Goal: Information Seeking & Learning: Find specific fact

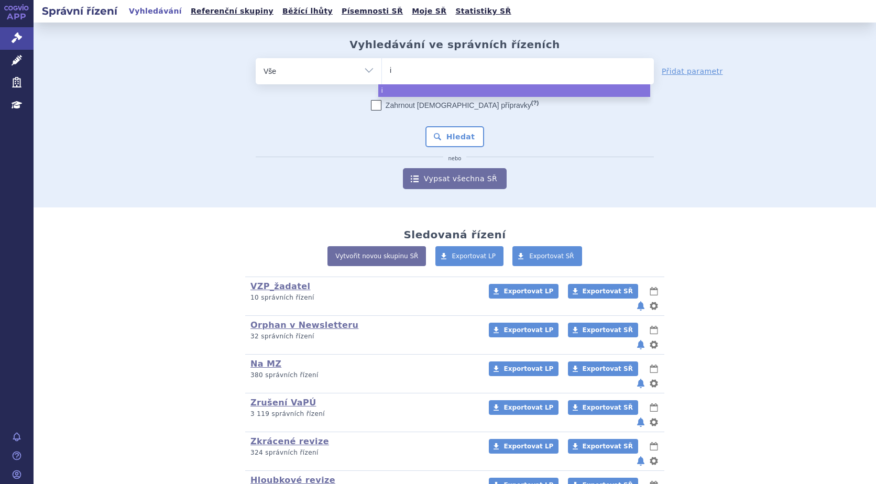
type input "it"
type input "ito"
type input "itol"
type input "itoly"
type input "itolyt"
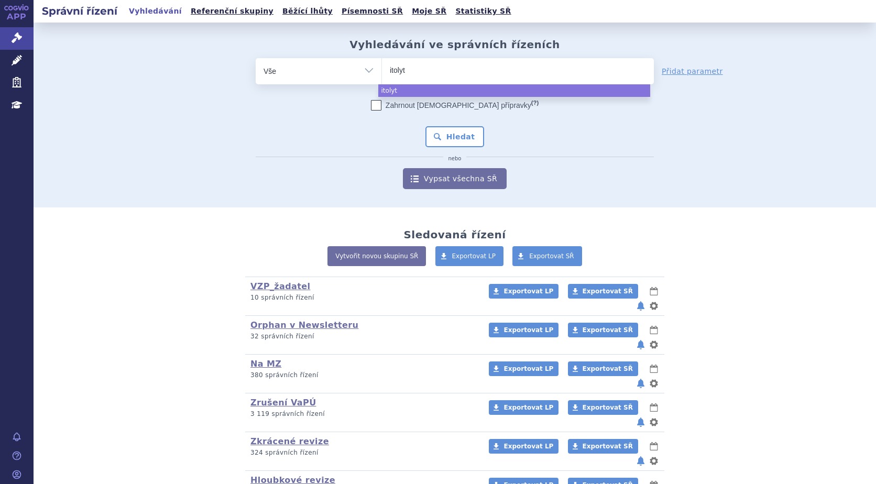
type input "itolyte"
type input "itolyt"
type input "itol"
type input "it"
type input "i"
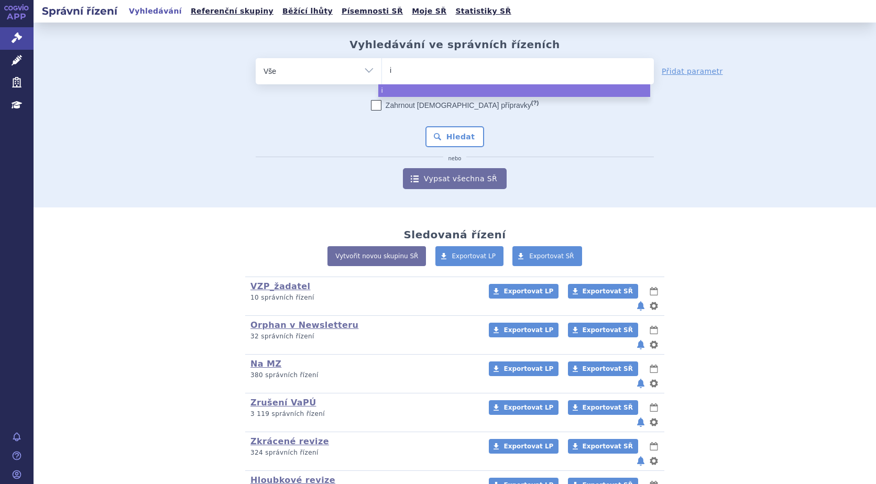
type input "iz"
type input "izo"
type input "izol"
type input "izoly"
type input "izolyte"
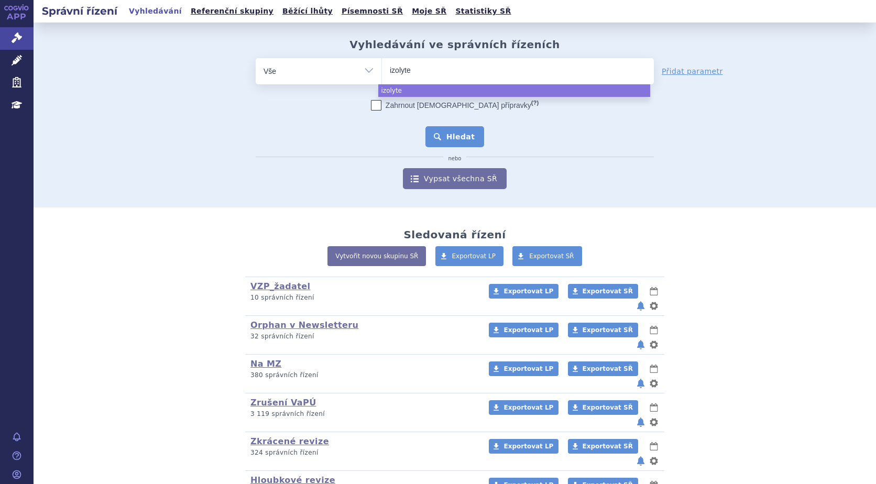
select select "izolyte"
click at [457, 133] on button "Hledat" at bounding box center [454, 136] width 59 height 21
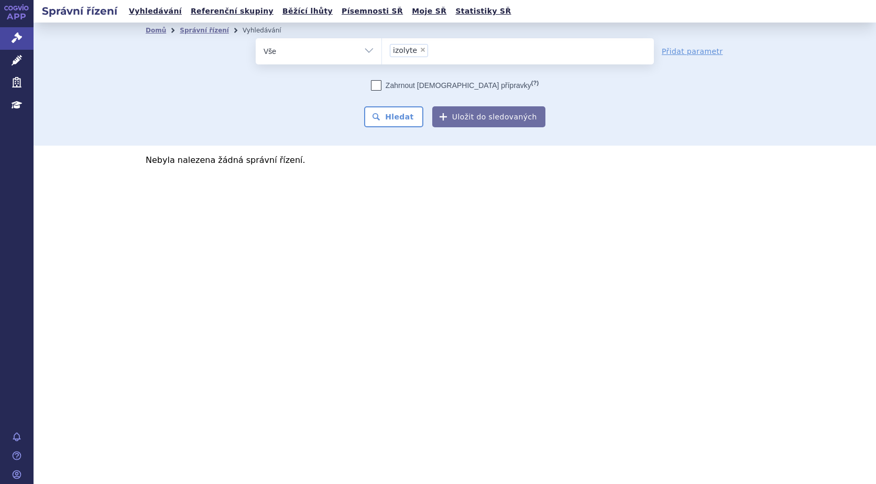
click at [398, 50] on span "izolyte" at bounding box center [405, 50] width 24 height 7
click at [382, 50] on select "izolyte" at bounding box center [381, 51] width 1 height 26
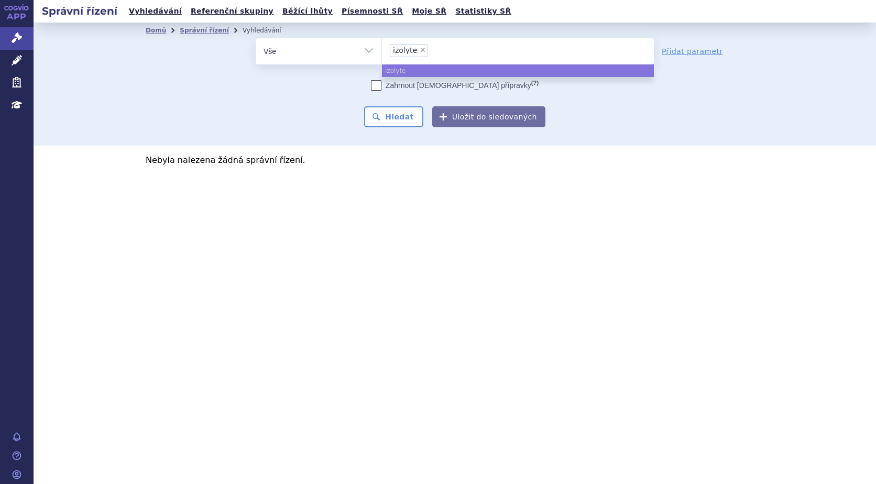
click at [420, 50] on span "×" at bounding box center [423, 50] width 6 height 6
click at [382, 50] on select "izolyte" at bounding box center [381, 51] width 1 height 26
select select
type input "is"
type input "iso"
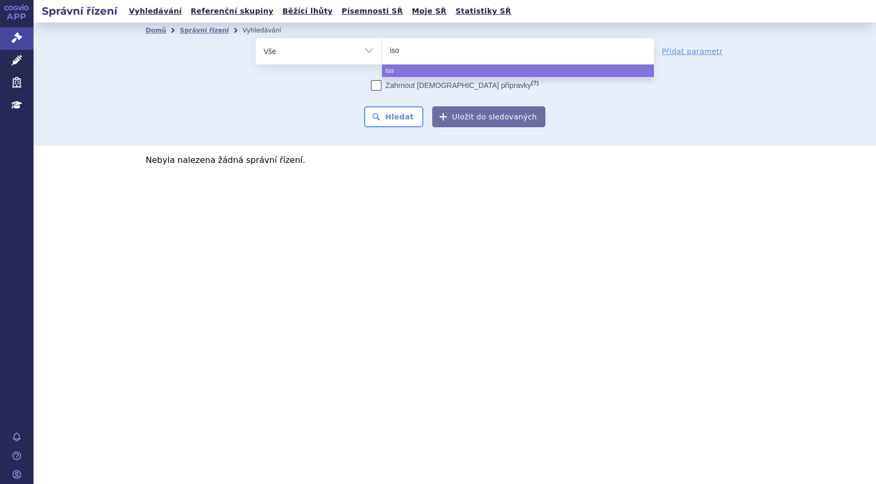
type input "isol"
type input "isoly"
type input "isolyt"
type input "isolyte"
select select "isolyte"
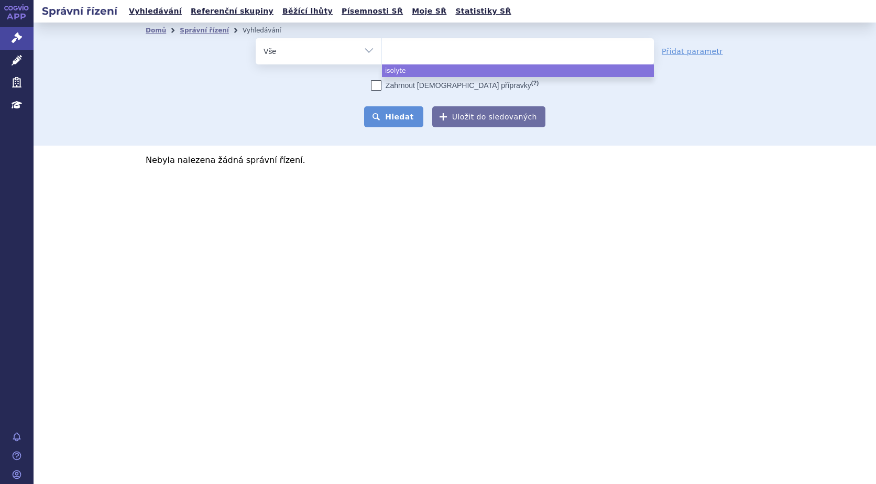
click at [385, 120] on button "Hledat" at bounding box center [393, 116] width 59 height 21
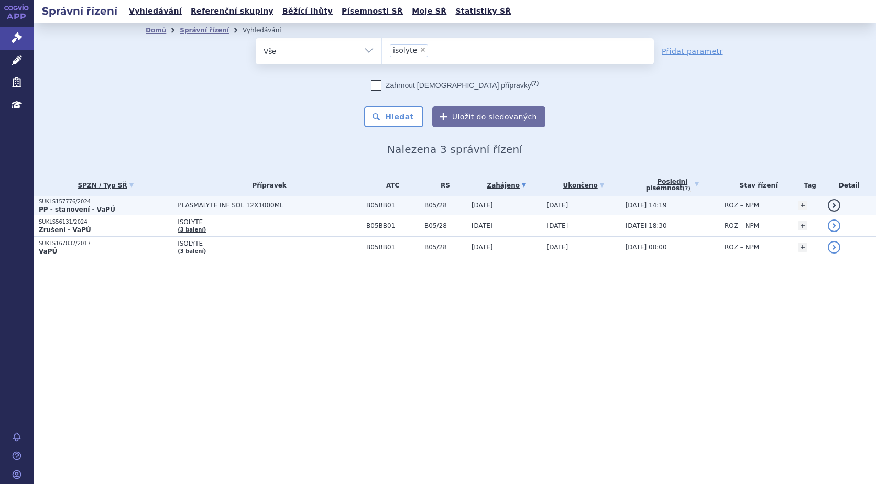
click at [58, 206] on strong "PP - stanovení - VaPÚ" at bounding box center [77, 209] width 76 height 7
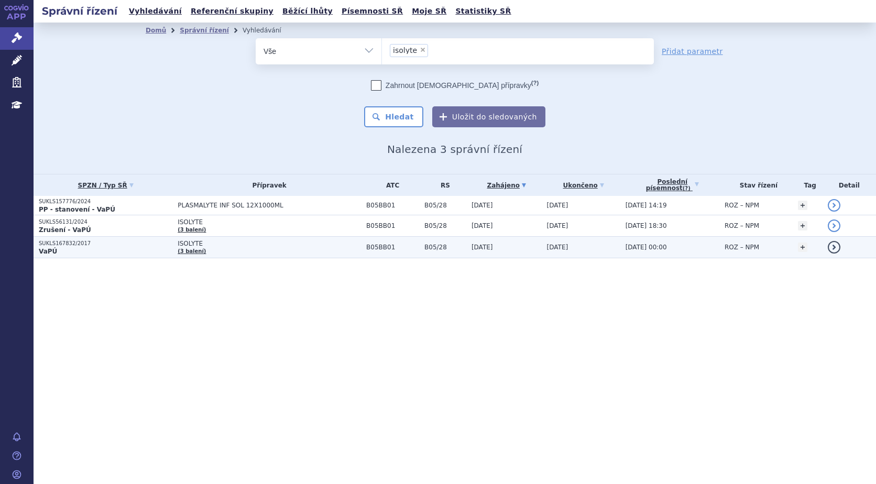
click at [70, 243] on p "SUKLS167832/2017" at bounding box center [106, 243] width 134 height 7
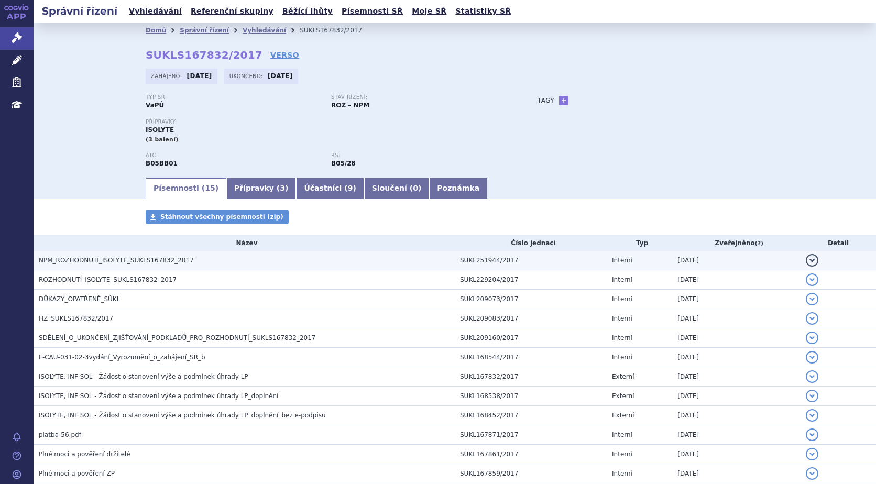
click at [106, 258] on span "NPM_ROZHODNUTÍ_ISOLYTE_SUKLS167832_2017" at bounding box center [116, 260] width 155 height 7
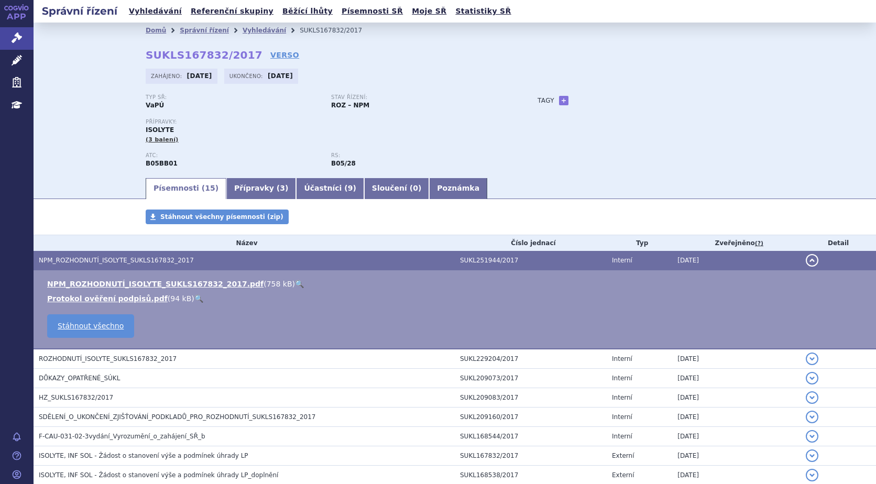
click at [295, 284] on link "🔍" at bounding box center [299, 284] width 9 height 8
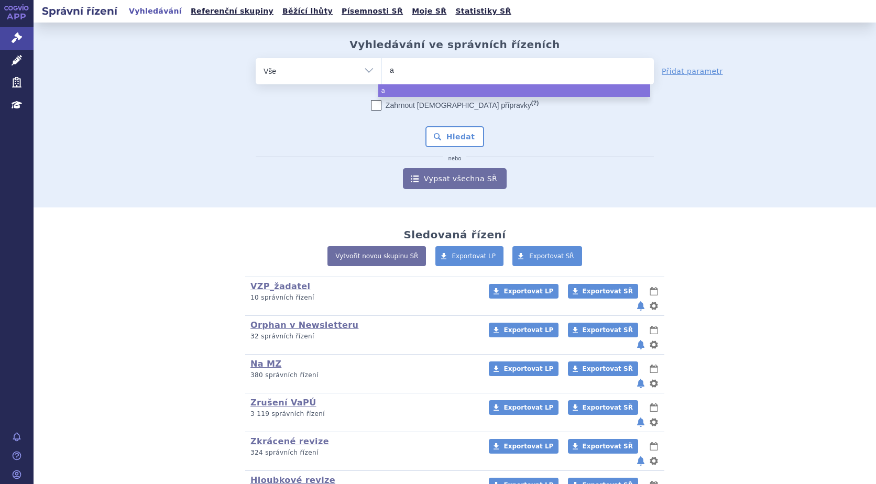
type input "am"
type input "amv"
type input "amvu"
type input "amvutt"
type input "amvuttr"
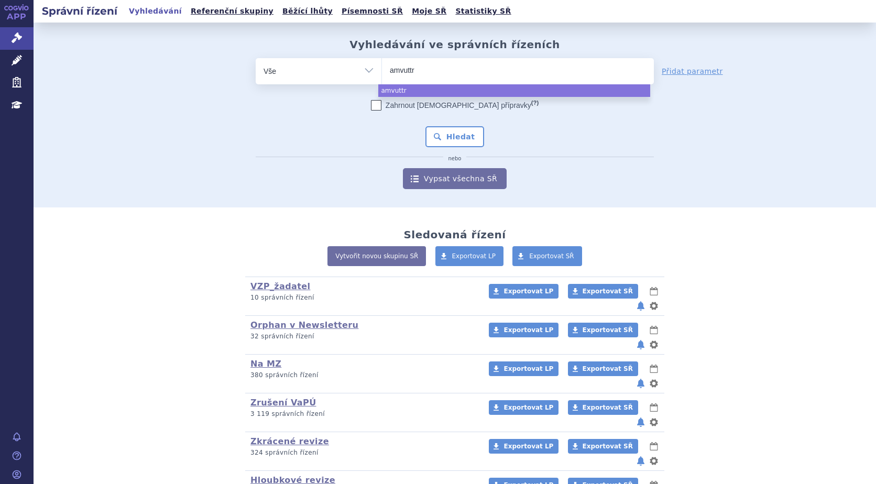
type input "amvuttra"
select select "amvuttra"
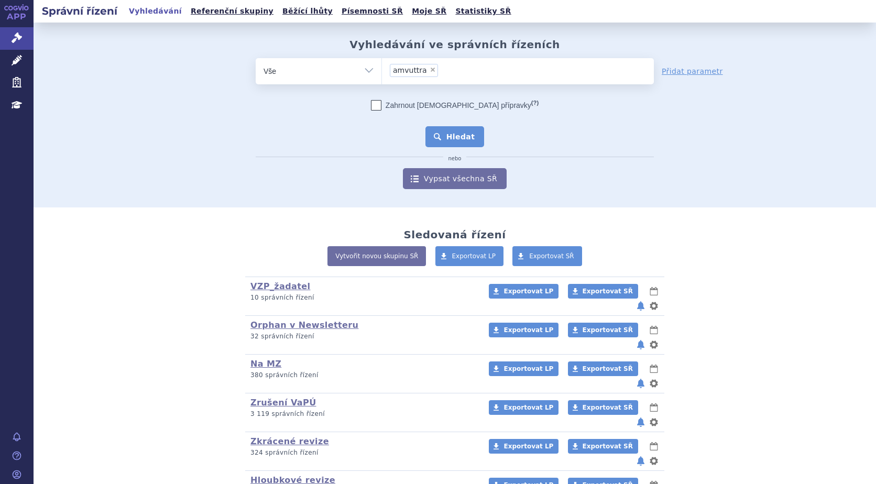
click at [457, 137] on button "Hledat" at bounding box center [454, 136] width 59 height 21
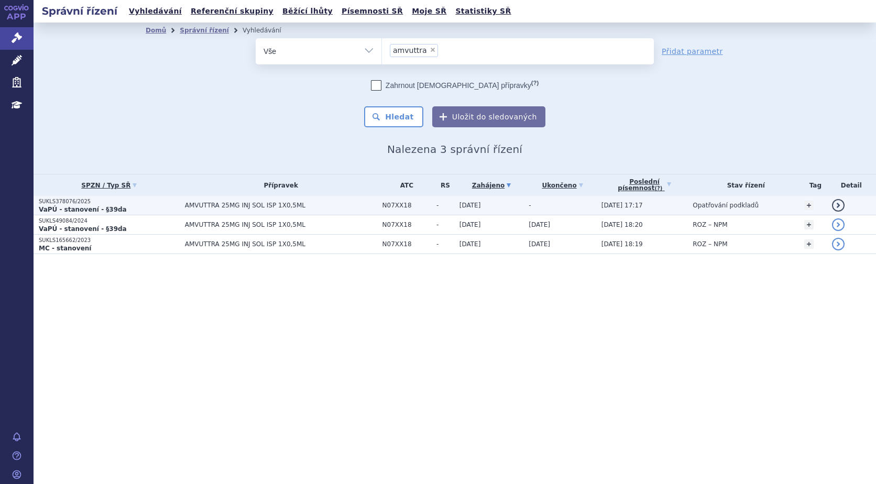
click at [68, 203] on p "SUKLS378076/2025" at bounding box center [109, 201] width 141 height 7
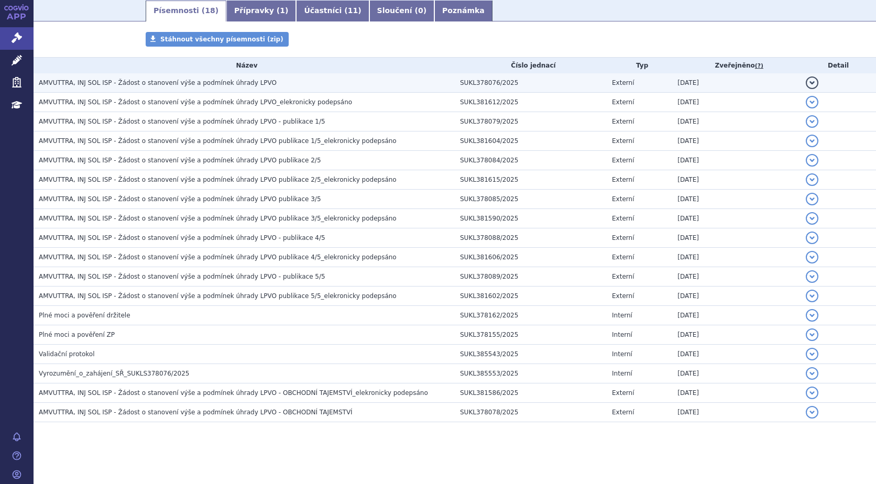
scroll to position [169, 0]
click at [210, 80] on span "AMVUTTRA, INJ SOL ISP - Žádost o stanovení výše a podmínek úhrady LPVO" at bounding box center [158, 81] width 238 height 7
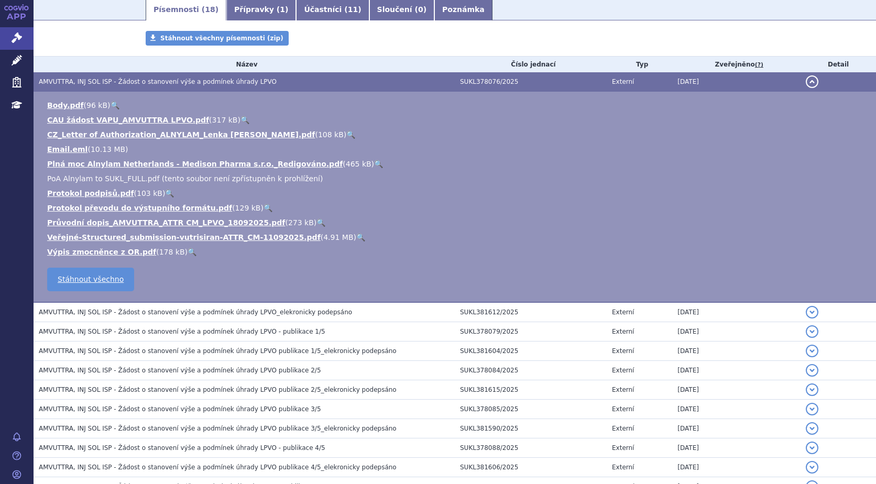
click at [316, 222] on link "🔍" at bounding box center [320, 222] width 9 height 8
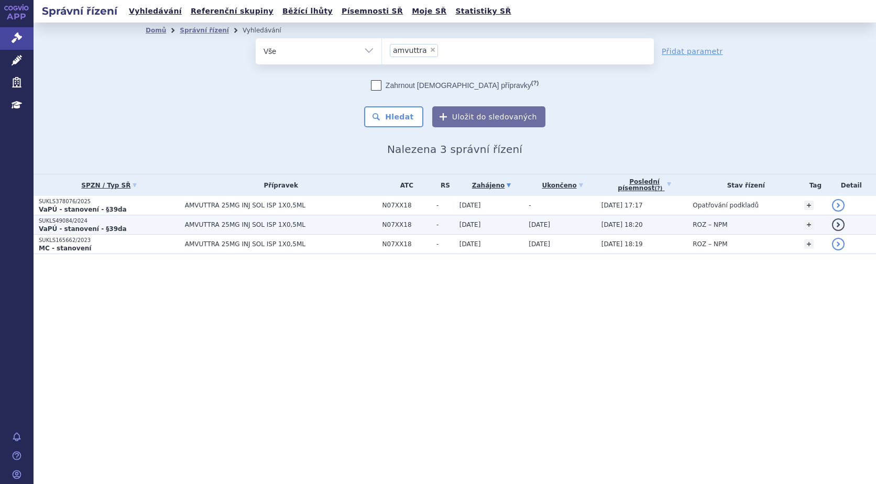
click at [74, 221] on p "SUKLS49084/2024" at bounding box center [109, 220] width 141 height 7
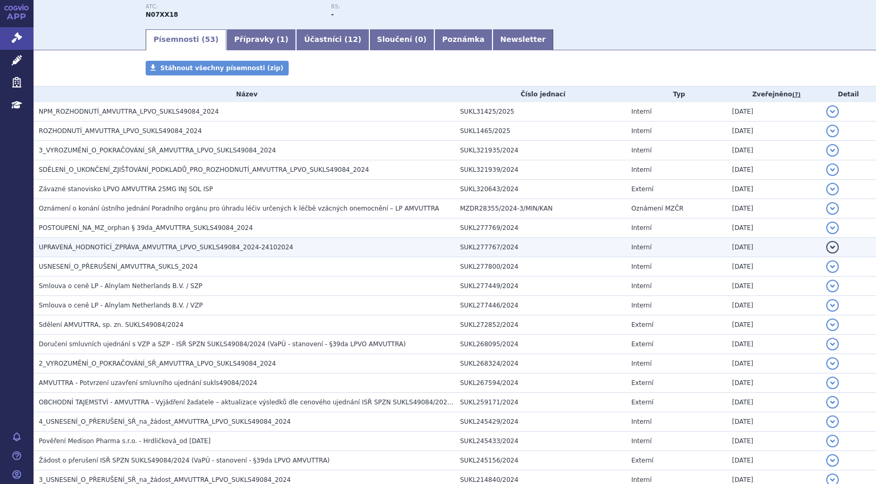
scroll to position [157, 0]
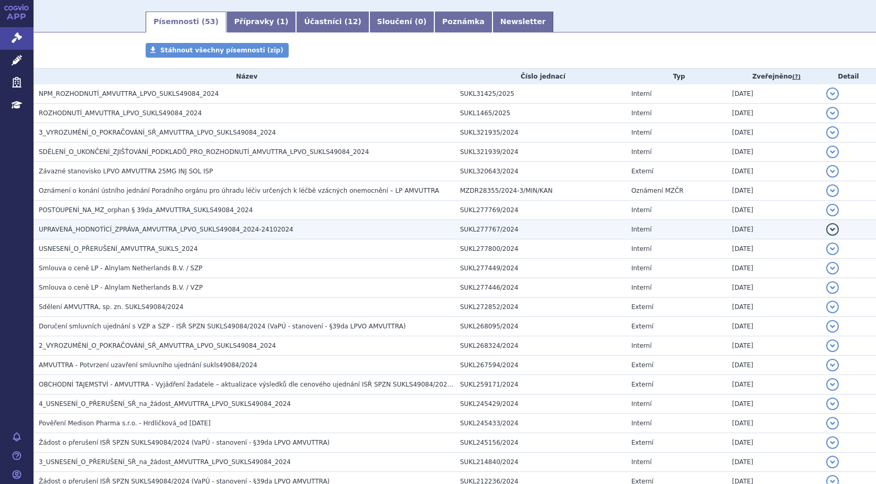
click at [100, 230] on span "UPRAVENÁ_HODNOTÍCÍ_ZPRÁVA_AMVUTTRA_LPVO_SUKLS49084_2024-24102024" at bounding box center [166, 229] width 255 height 7
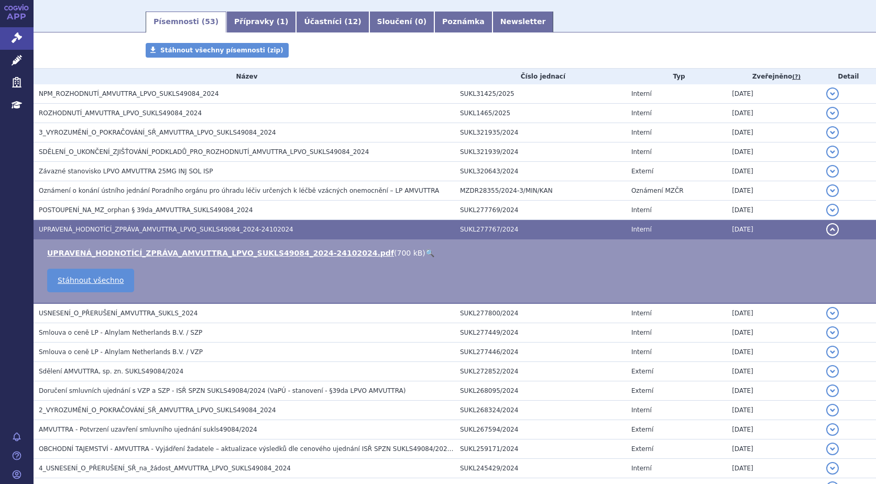
click at [425, 253] on link "🔍" at bounding box center [429, 253] width 9 height 8
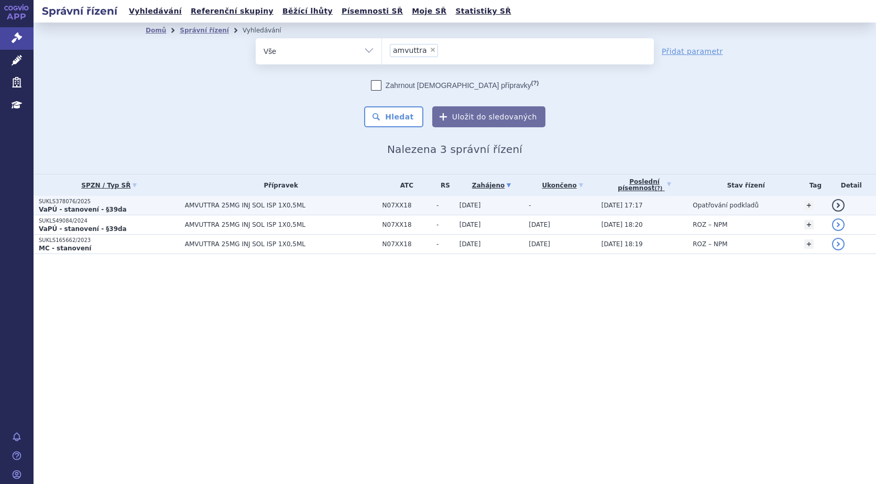
click at [64, 206] on strong "VaPÚ - stanovení - §39da" at bounding box center [83, 209] width 88 height 7
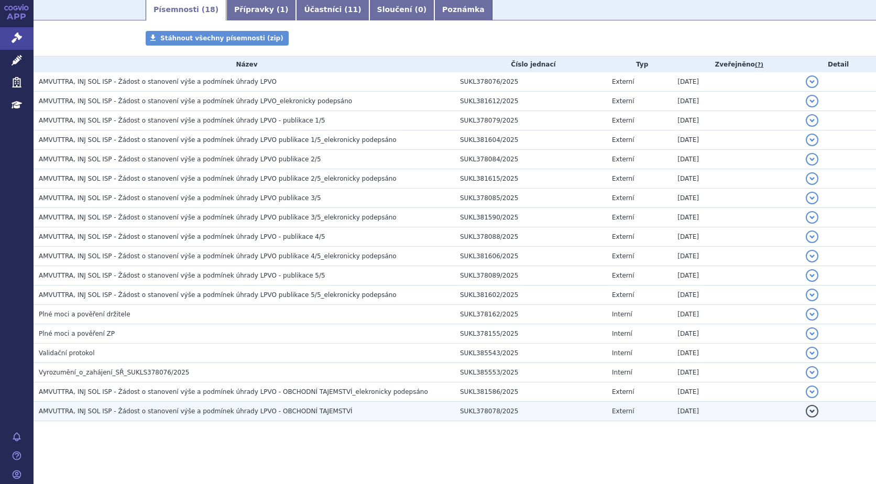
scroll to position [117, 0]
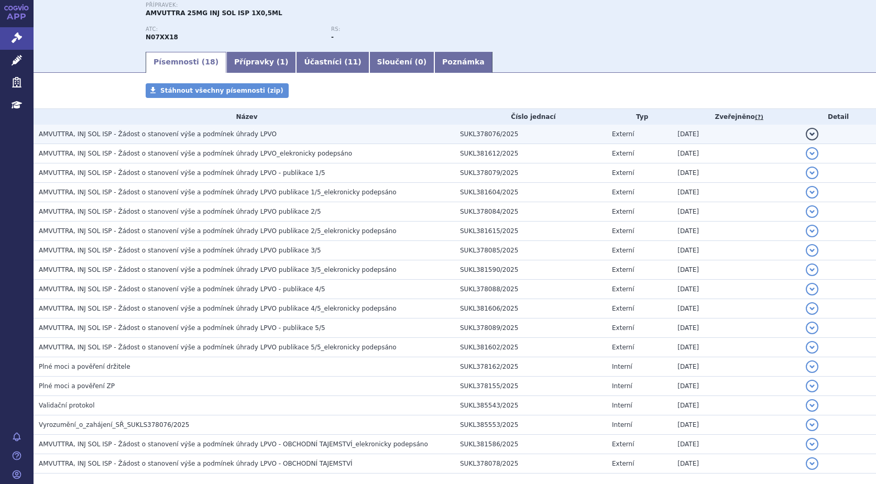
click at [192, 131] on span "AMVUTTRA, INJ SOL ISP - Žádost o stanovení výše a podmínek úhrady LPVO" at bounding box center [158, 133] width 238 height 7
